Goal: Task Accomplishment & Management: Use online tool/utility

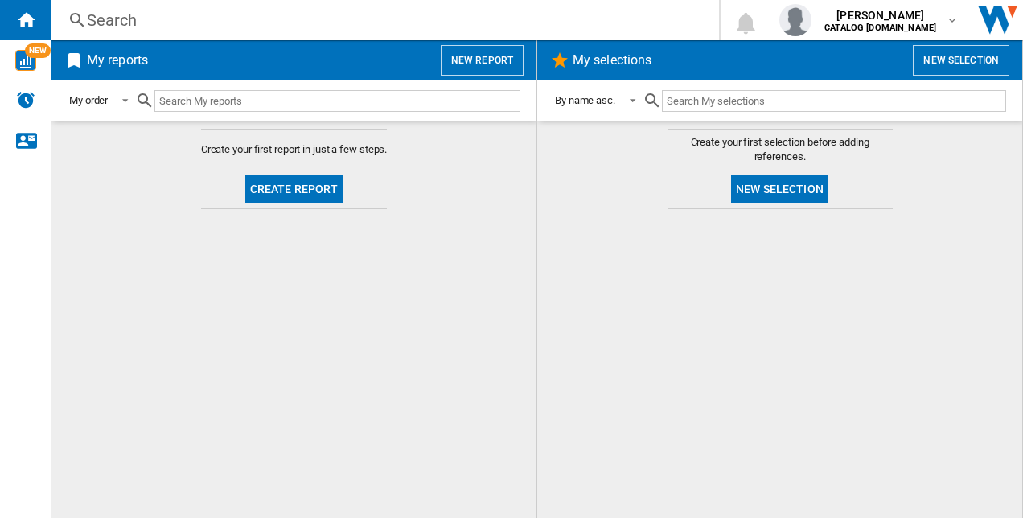
click at [286, 183] on button "Create report" at bounding box center [294, 189] width 98 height 29
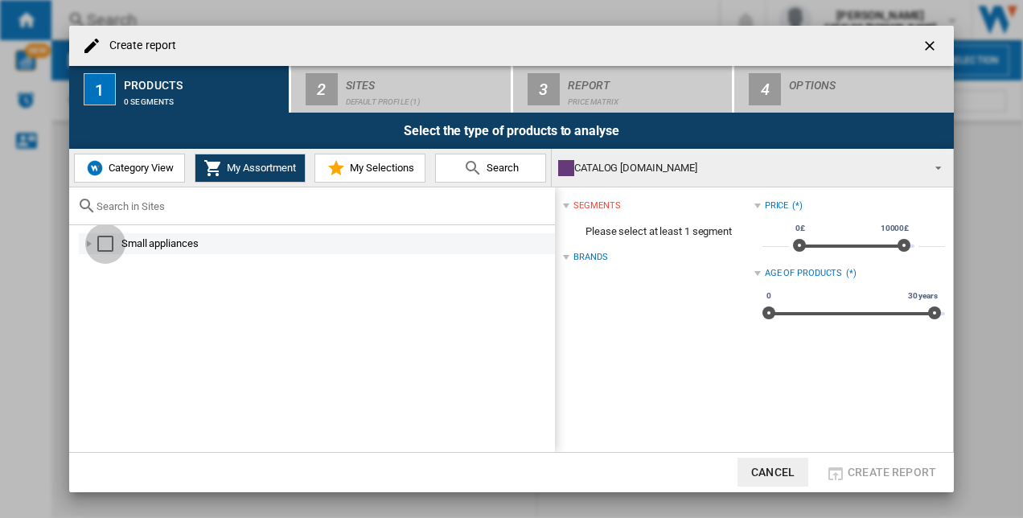
click at [100, 245] on div "Select" at bounding box center [105, 244] width 16 height 16
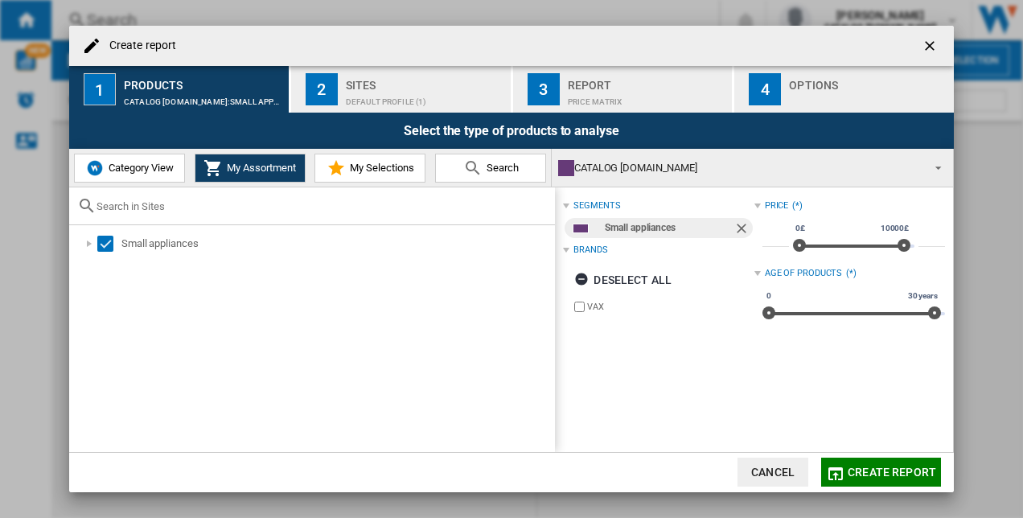
click at [140, 170] on span "Category View" at bounding box center [139, 168] width 69 height 12
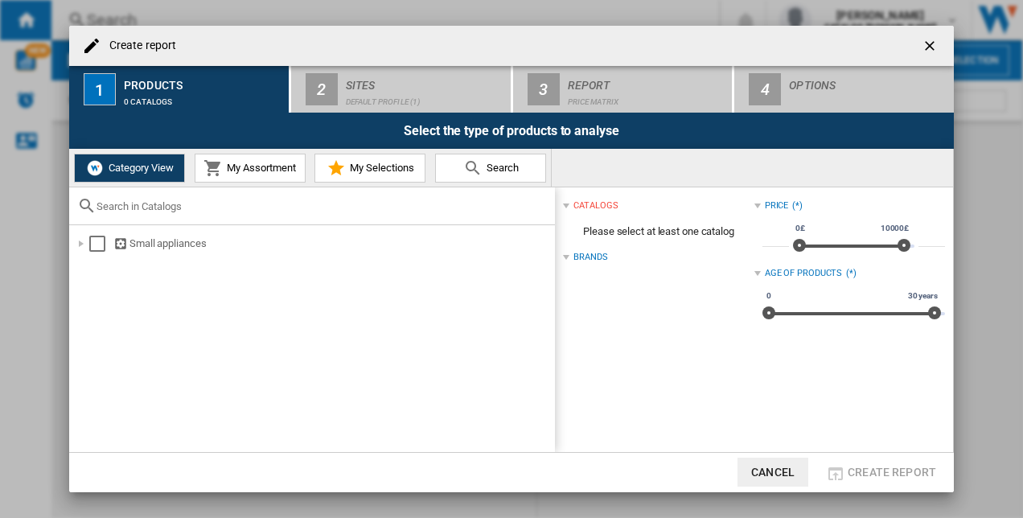
click at [265, 162] on button "My Assortment" at bounding box center [250, 168] width 111 height 29
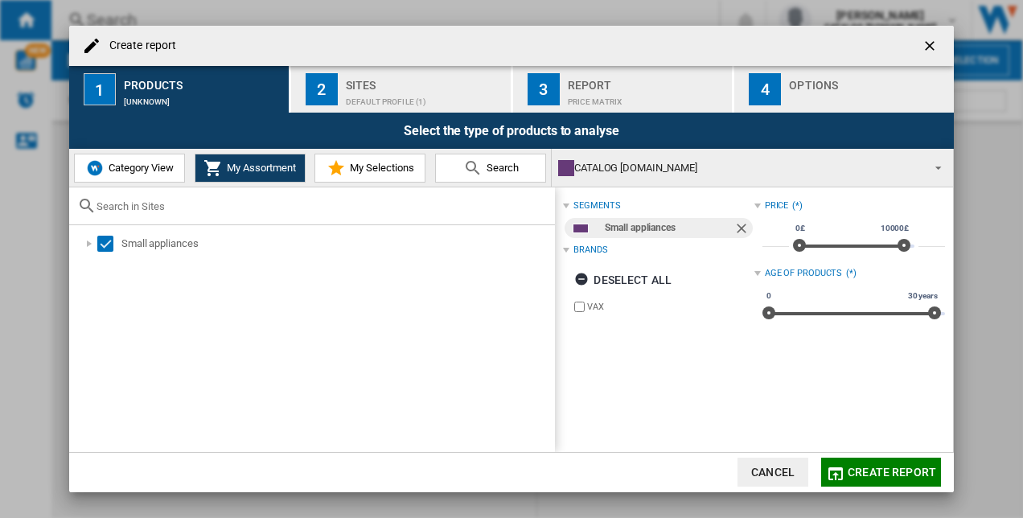
click at [361, 101] on div "Default profile (1)" at bounding box center [425, 97] width 158 height 17
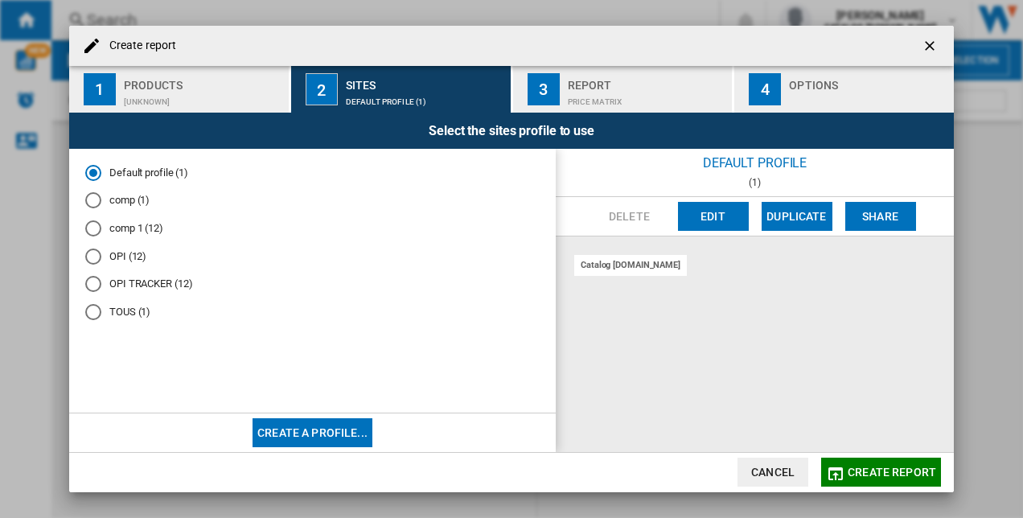
click at [272, 421] on button "Create a profile..." at bounding box center [313, 432] width 120 height 29
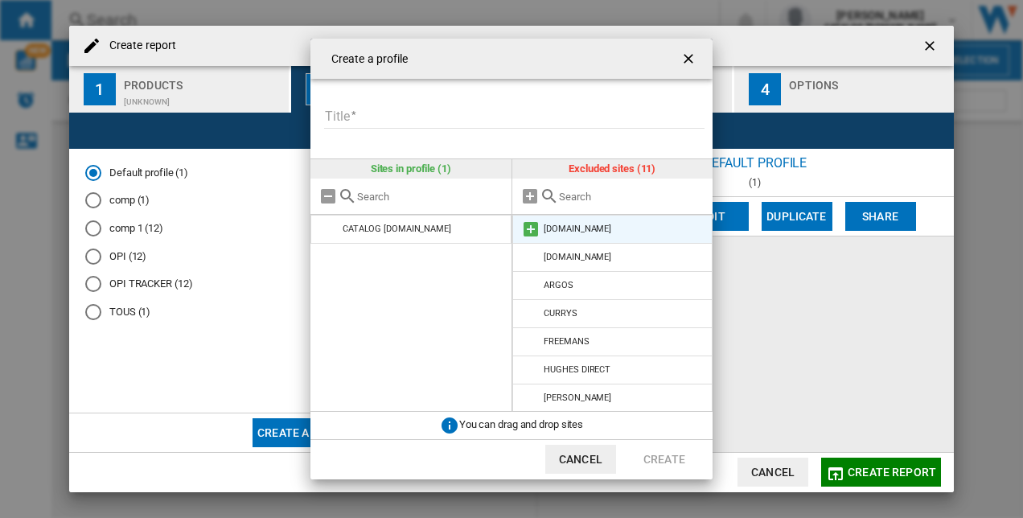
click at [529, 232] on md-icon at bounding box center [530, 229] width 19 height 19
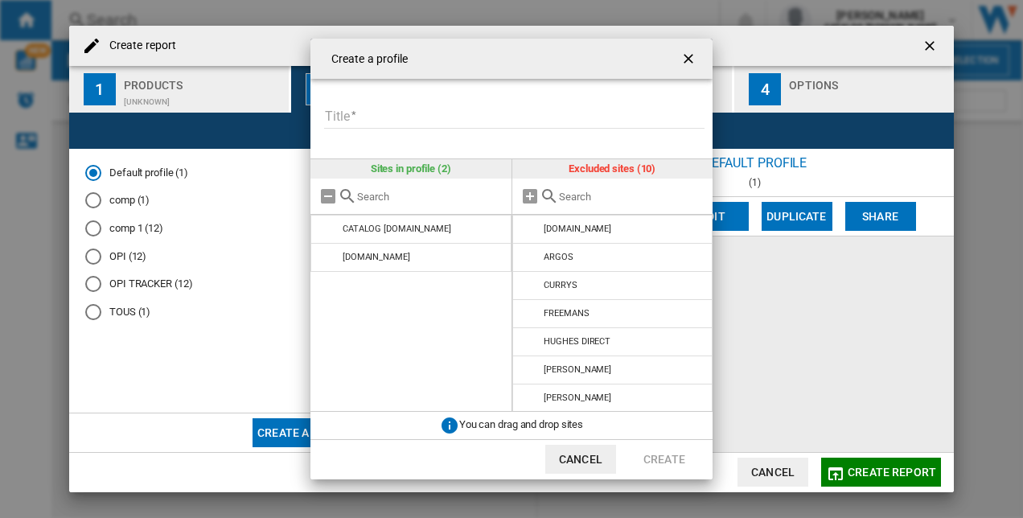
click at [384, 129] on input "Title" at bounding box center [514, 117] width 380 height 24
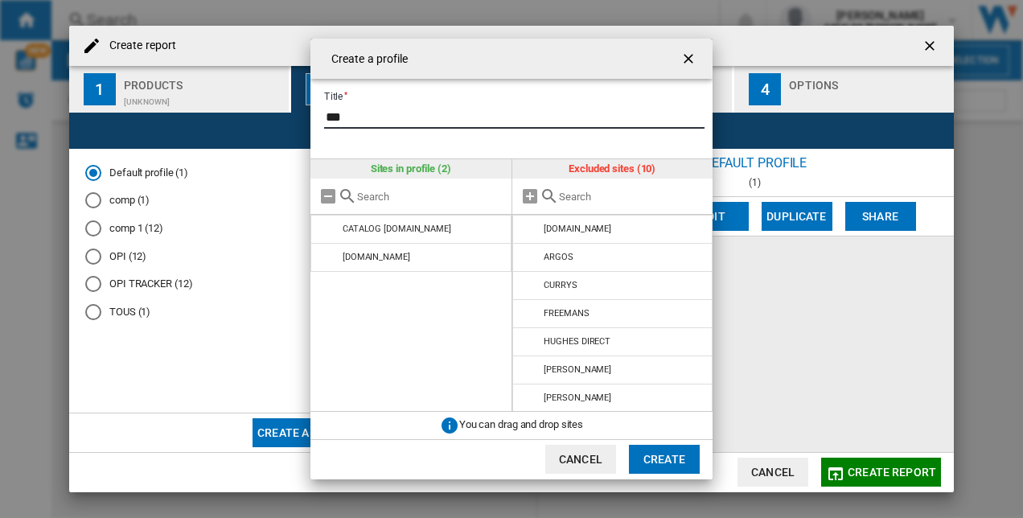
type input "***"
click at [672, 458] on button "Create" at bounding box center [664, 459] width 71 height 29
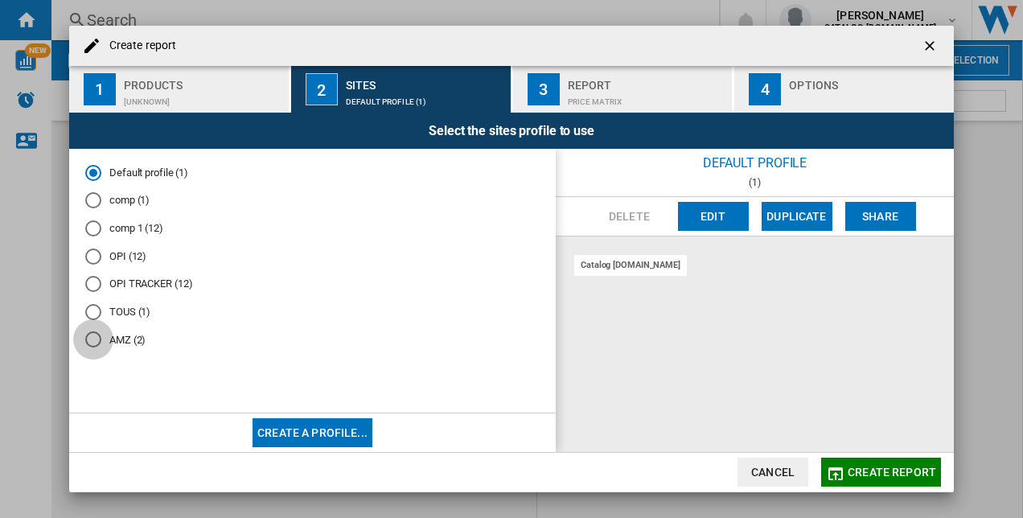
click at [97, 339] on div "AMZ (2)" at bounding box center [93, 339] width 16 height 16
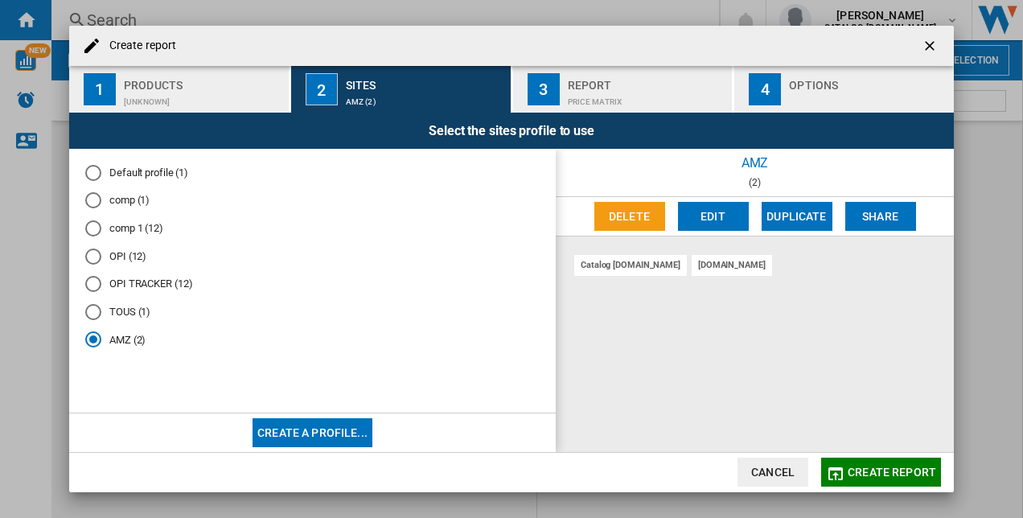
click at [877, 471] on span "Create report" at bounding box center [892, 472] width 88 height 13
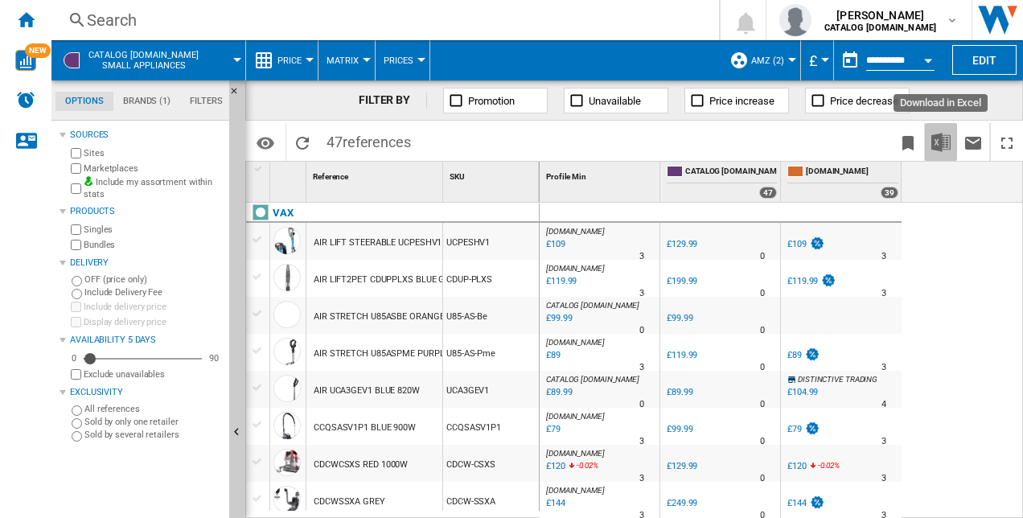
click at [943, 129] on button "Download in Excel" at bounding box center [941, 142] width 32 height 38
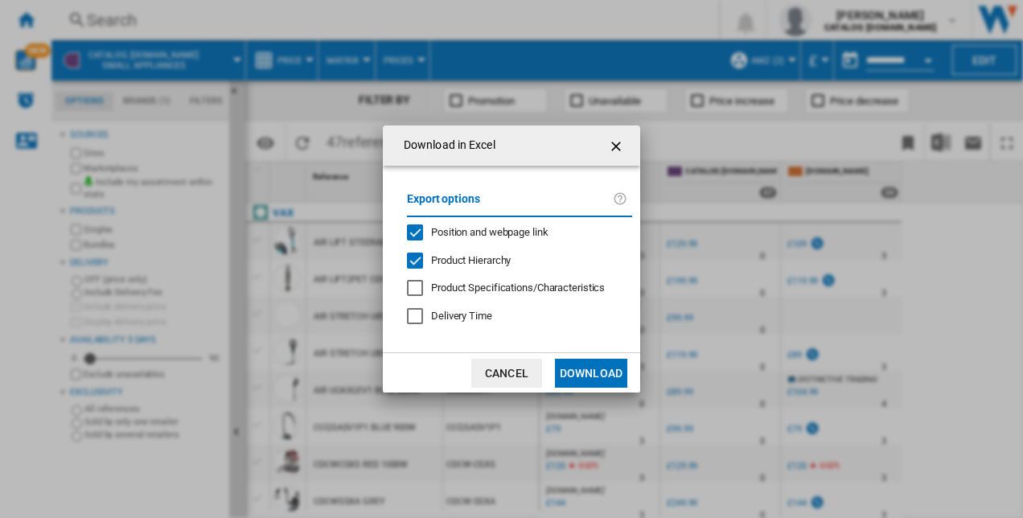
click at [600, 377] on button "Download" at bounding box center [591, 373] width 72 height 29
